Goal: Browse casually

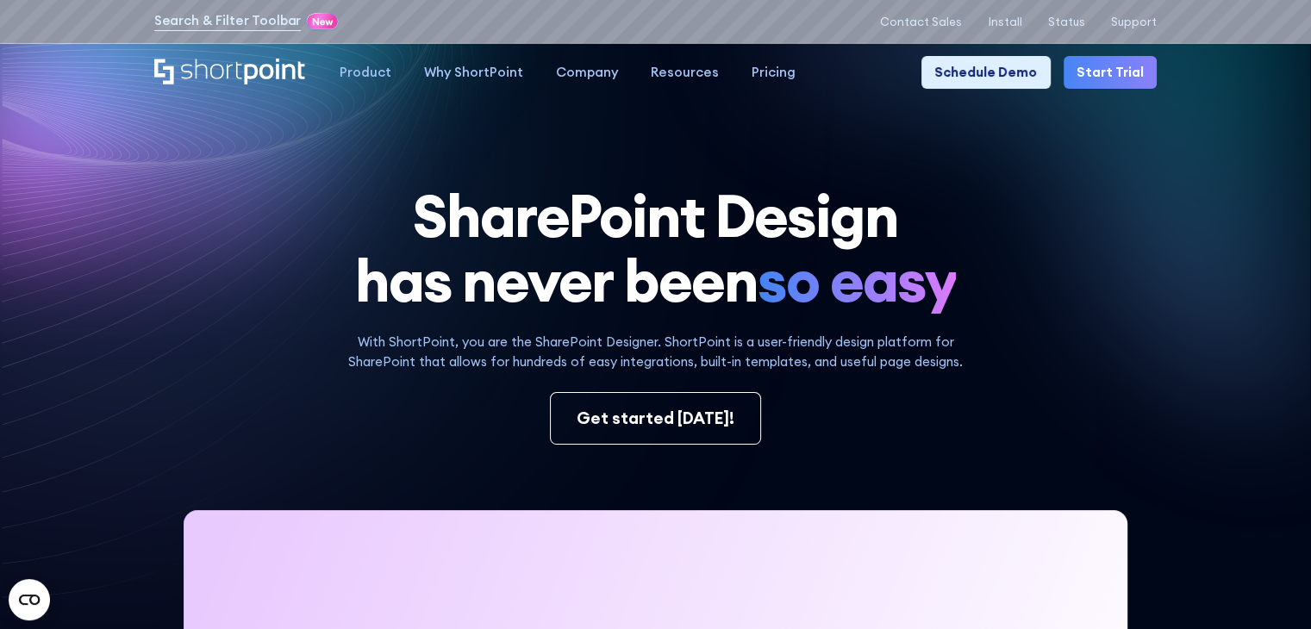
click at [442, 142] on icon at bounding box center [433, 440] width 866 height 836
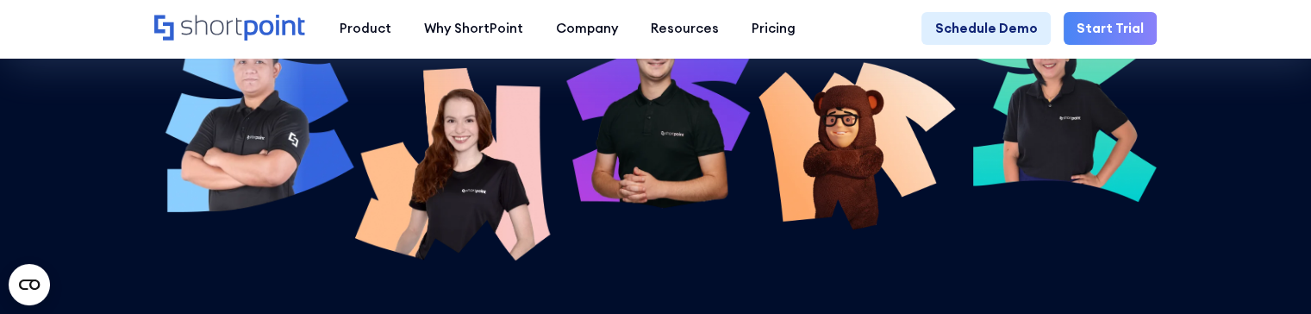
scroll to position [6036, 0]
